Goal: Task Accomplishment & Management: Use online tool/utility

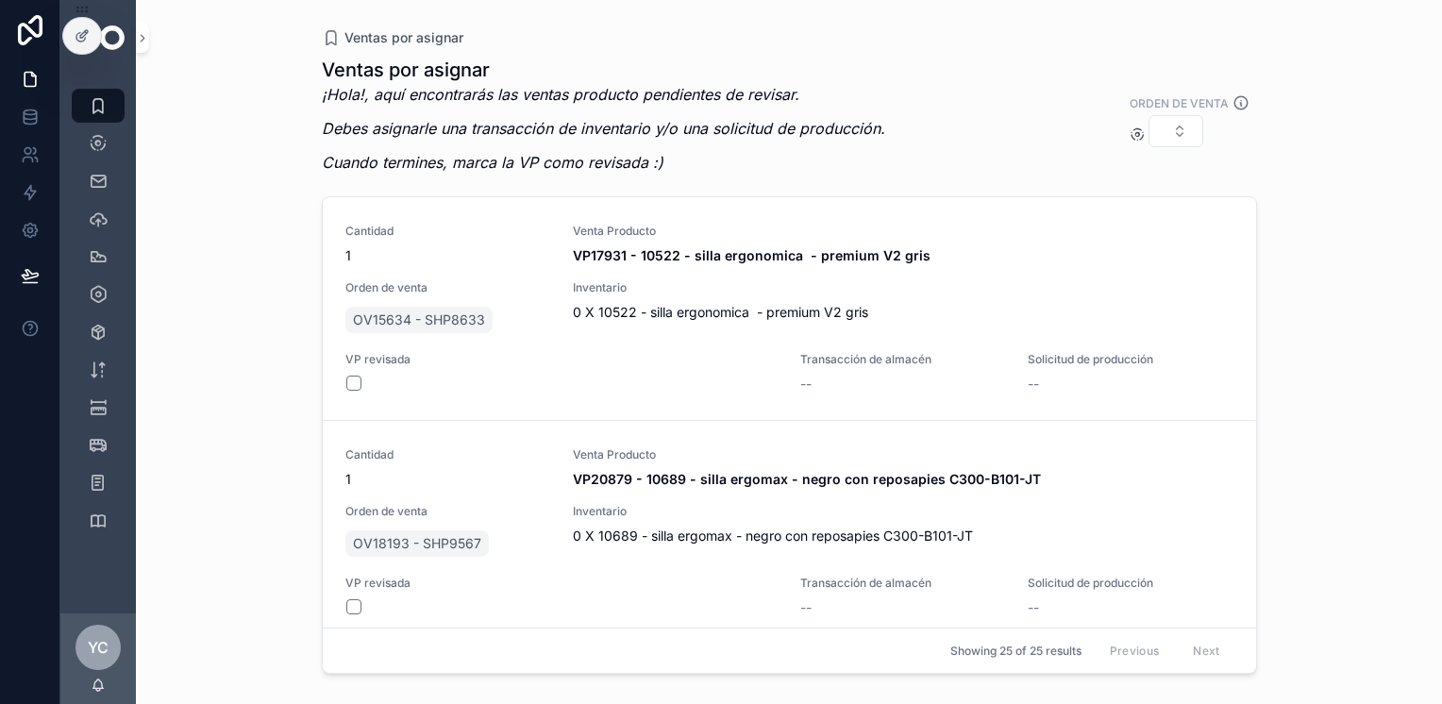
click at [1355, 267] on div "Ventas por asignar Ventas por asignar ¡Hola!, aquí encontrarás las ventas produ…" at bounding box center [789, 352] width 1306 height 704
click at [100, 219] on icon "scrollable content" at bounding box center [98, 219] width 19 height 19
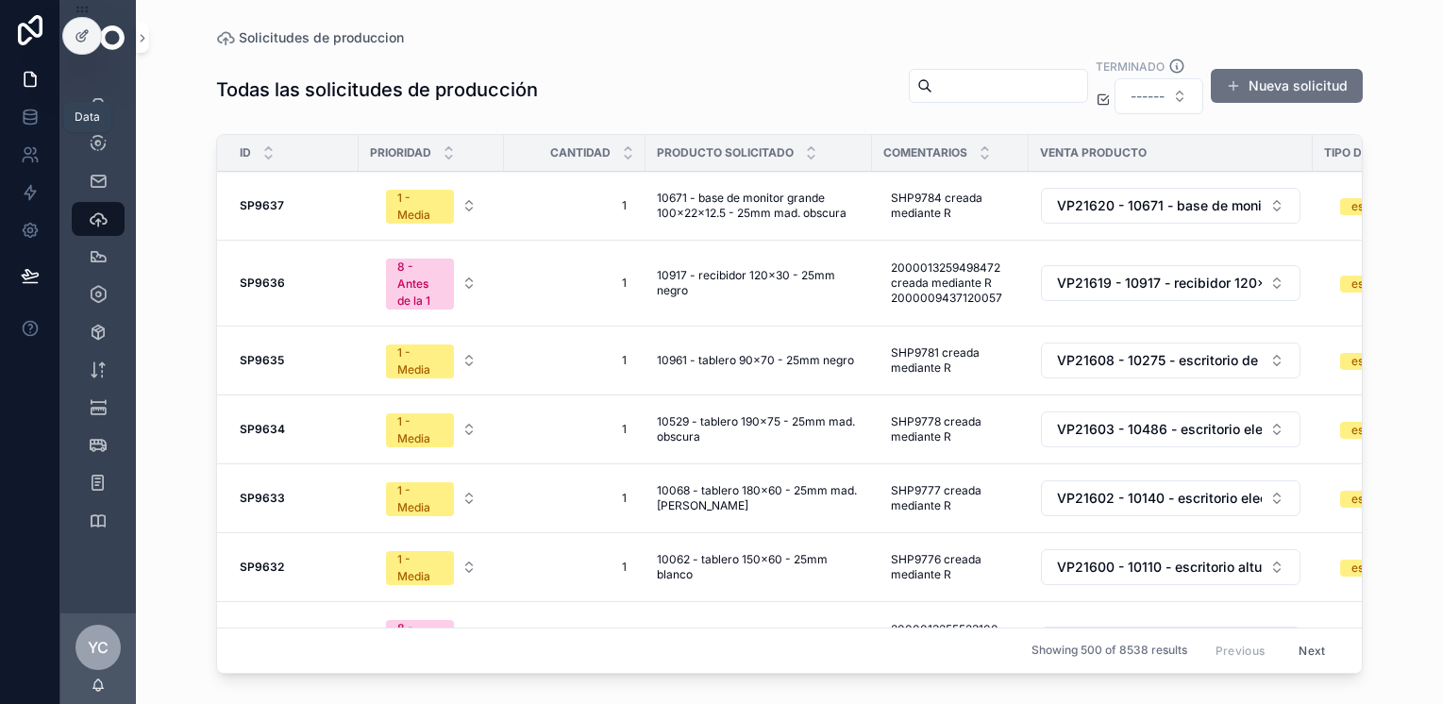
click at [26, 108] on icon at bounding box center [30, 117] width 19 height 19
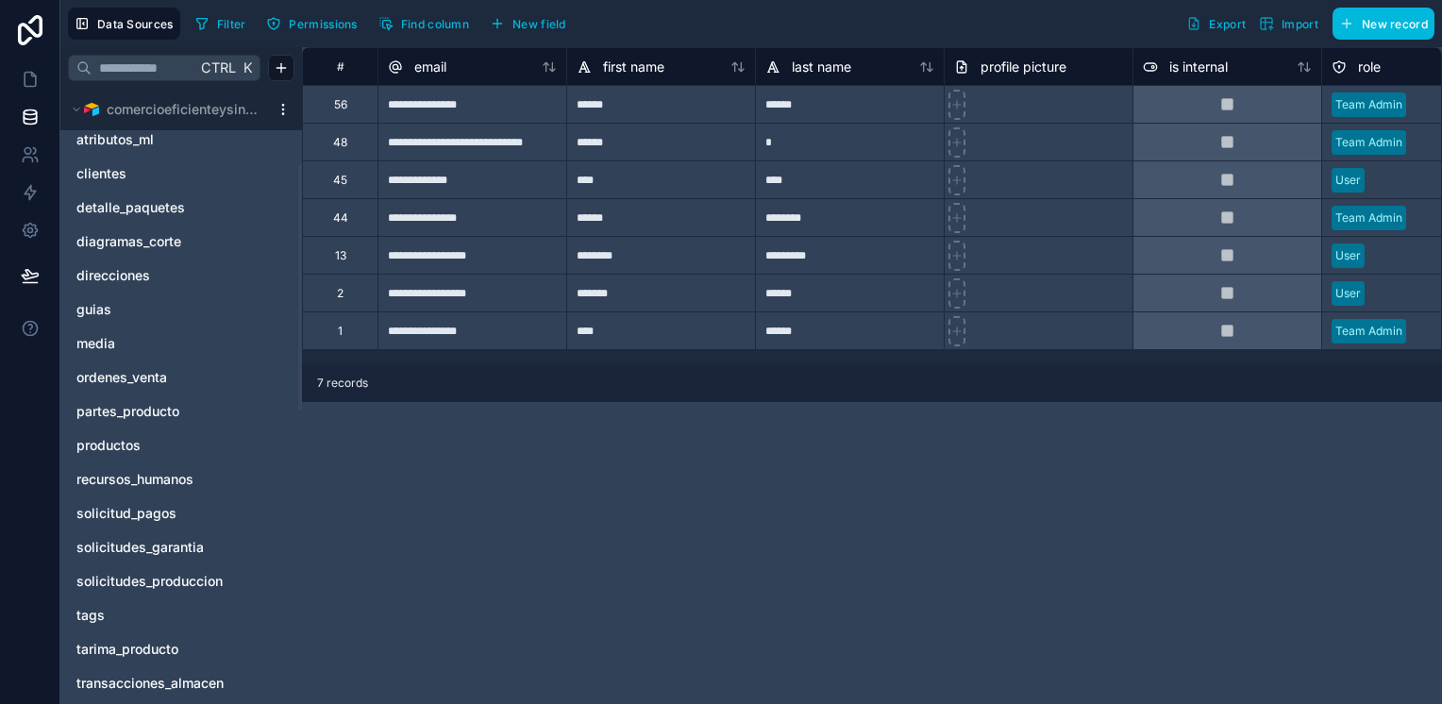
scroll to position [189, 0]
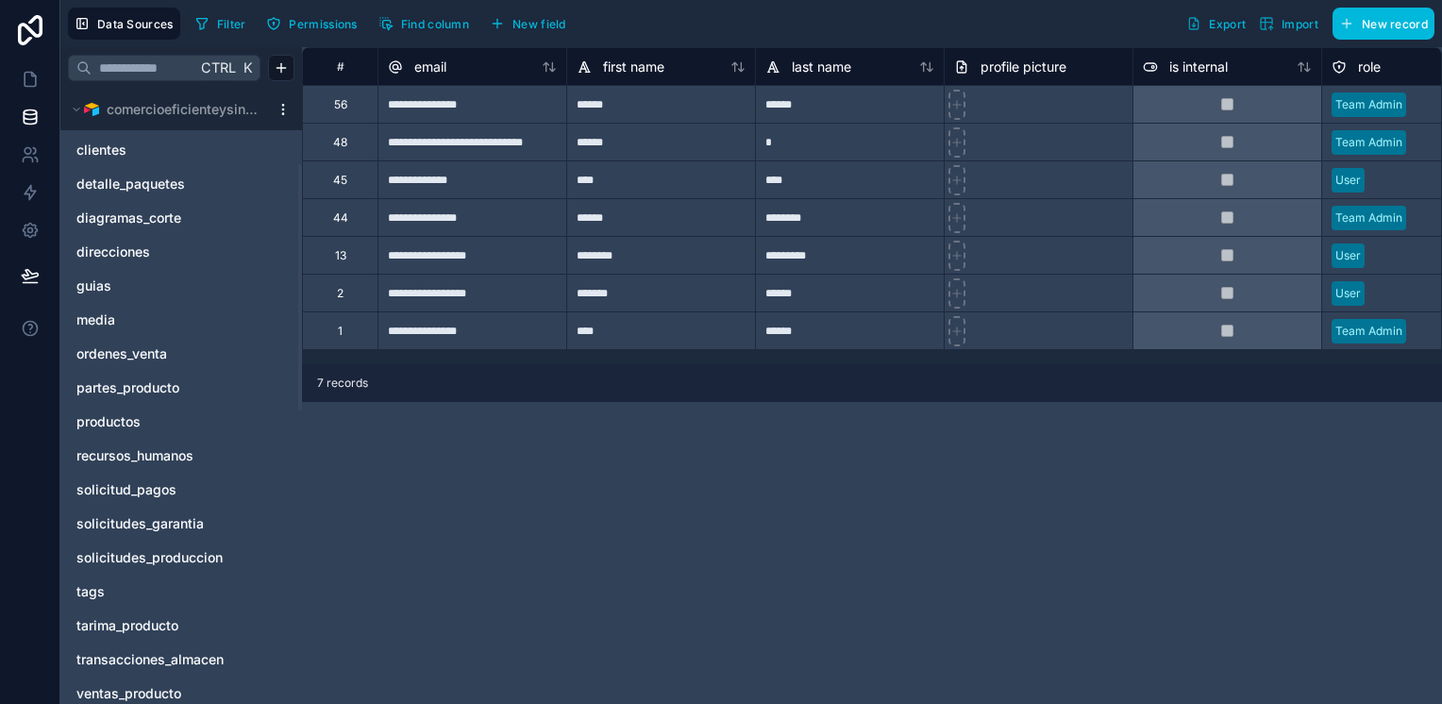
click at [193, 553] on span "solicitudes_produccion" at bounding box center [149, 557] width 146 height 19
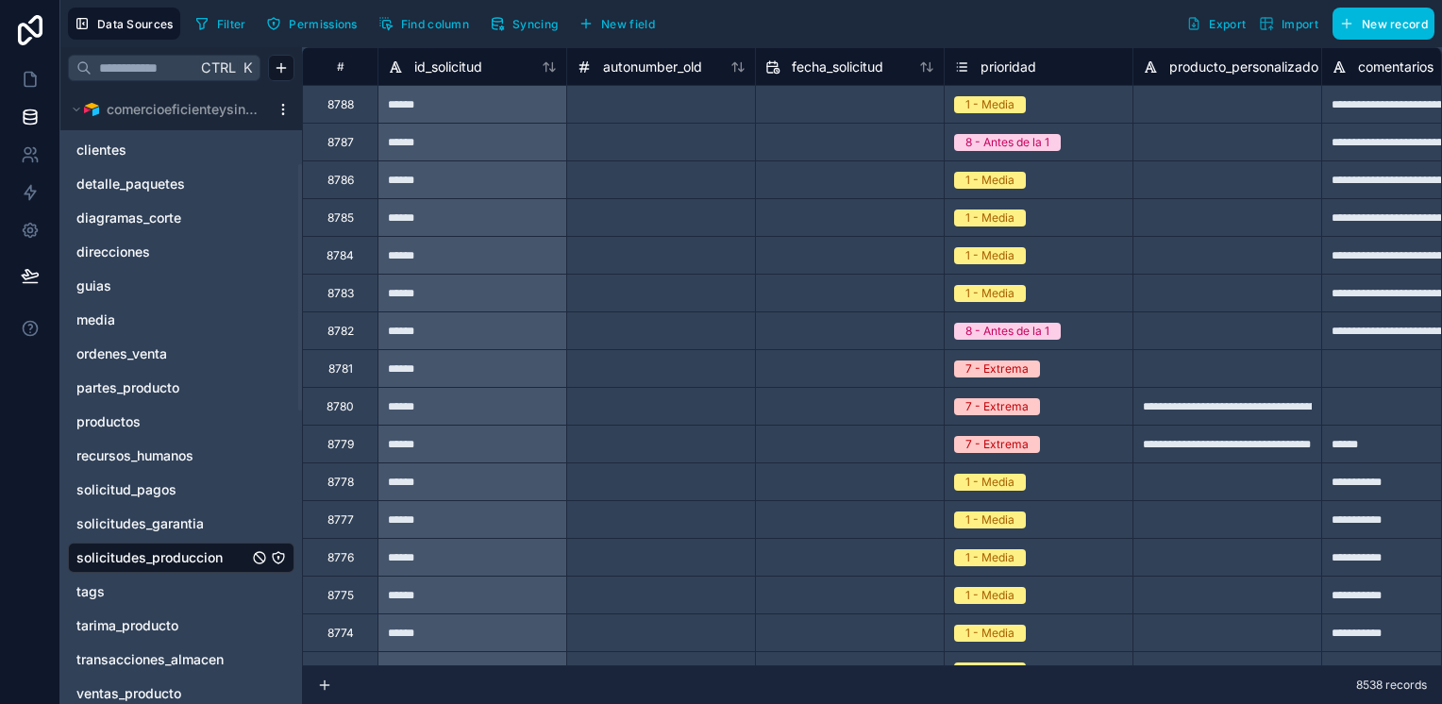
click at [520, 28] on span "Syncing" at bounding box center [534, 24] width 45 height 14
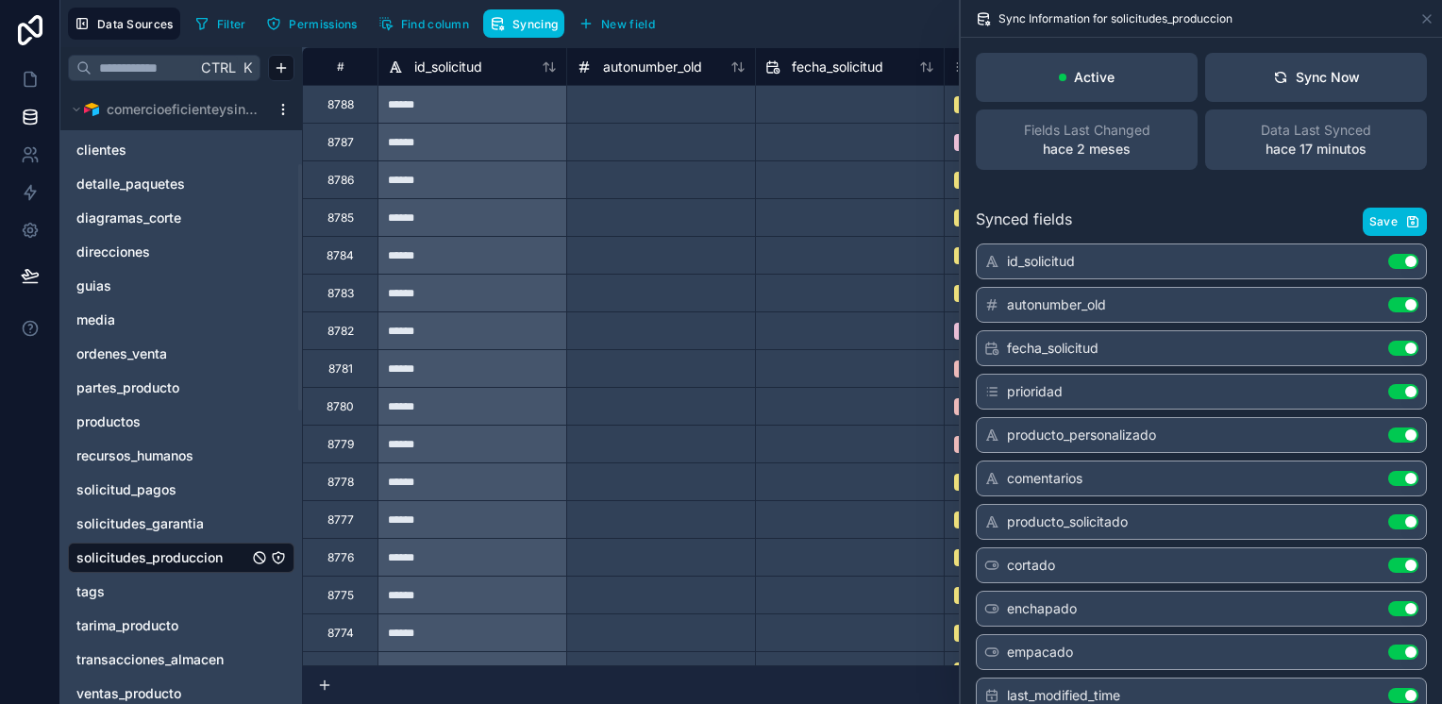
click at [1317, 80] on div "Sync Now" at bounding box center [1316, 77] width 87 height 19
drag, startPoint x: 438, startPoint y: 504, endPoint x: 432, endPoint y: 521, distance: 17.9
click at [49, 73] on link at bounding box center [29, 79] width 59 height 38
